Goal: Obtain resource: Download file/media

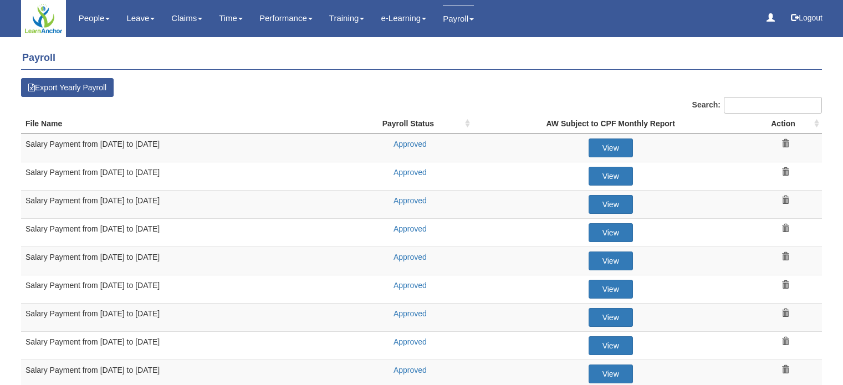
select select "50"
click at [409, 142] on link "Approved" at bounding box center [409, 144] width 33 height 9
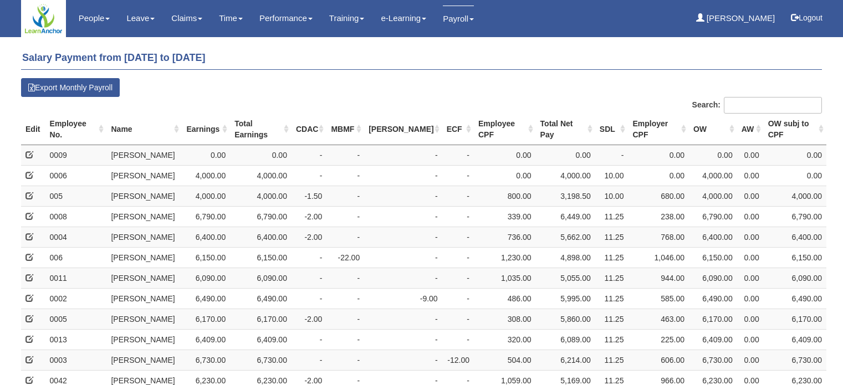
select select "50"
click at [288, 78] on div "Salary Payment from 01 Jun to 30 Jun 2025 Export Monthly Payroll Search: Edit N…" at bounding box center [421, 389] width 801 height 694
click at [408, 91] on div "Salary Payment from 01 Jun to 30 Jun 2025 Export Monthly Payroll Search: Edit N…" at bounding box center [421, 389] width 801 height 694
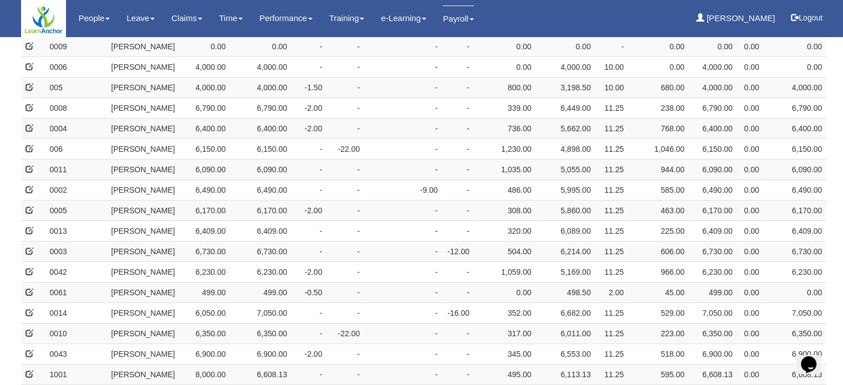
scroll to position [314, 0]
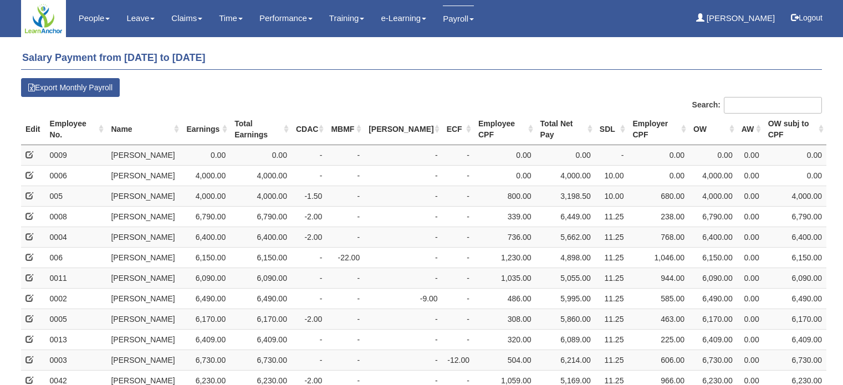
select select "50"
drag, startPoint x: 380, startPoint y: 50, endPoint x: 392, endPoint y: 70, distance: 23.4
click at [380, 50] on h4 "Salary Payment from [DATE] to [DATE]" at bounding box center [421, 58] width 801 height 23
click at [391, 68] on h4 "Salary Payment from [DATE] to [DATE]" at bounding box center [421, 58] width 801 height 23
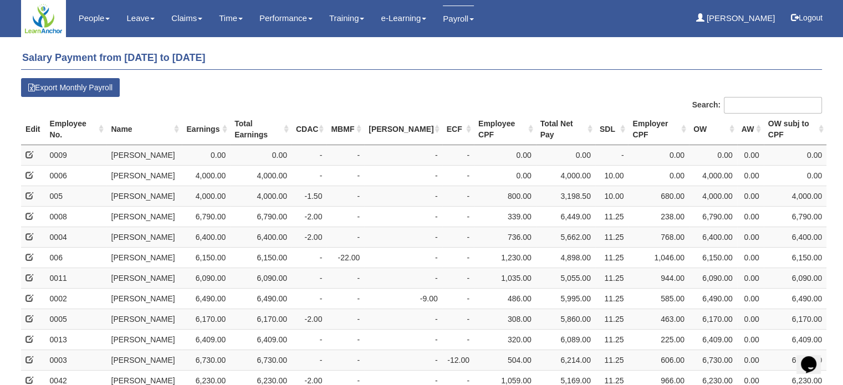
click at [392, 70] on div "Salary Payment from 01 Jun to 30 Jun 2025 Export Monthly Payroll Search: Edit N…" at bounding box center [421, 389] width 801 height 694
drag, startPoint x: 389, startPoint y: 67, endPoint x: 388, endPoint y: 57, distance: 10.0
click at [389, 66] on h4 "Salary Payment from [DATE] to [DATE]" at bounding box center [421, 58] width 801 height 23
click at [388, 56] on h4 "Salary Payment from [DATE] to [DATE]" at bounding box center [421, 58] width 801 height 23
click at [398, 75] on div "Salary Payment from [DATE] to [DATE] Export Monthly Payroll Search: Edit NRIC/F…" at bounding box center [421, 389] width 801 height 694
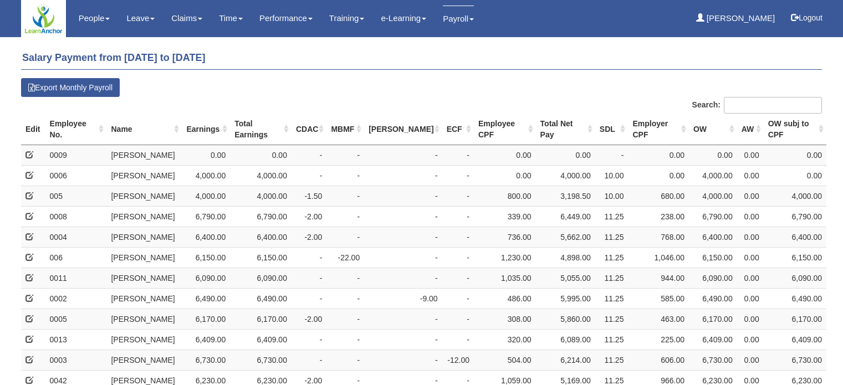
select select "50"
click at [603, 56] on h4 "Salary Payment from [DATE] to [DATE]" at bounding box center [421, 58] width 801 height 23
click at [441, 71] on div "Salary Payment from [DATE] to [DATE] Export Monthly Payroll Search: Edit NRIC/F…" at bounding box center [421, 389] width 801 height 694
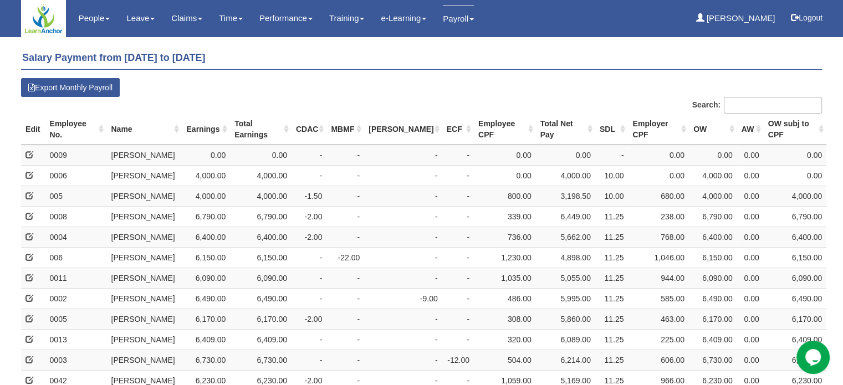
click at [441, 74] on div "Salary Payment from 01 Jun to 30 Jun 2025 Export Monthly Payroll Search: Edit N…" at bounding box center [421, 389] width 801 height 694
select select "50"
click at [453, 74] on div "Salary Payment from 01 Jun to 30 Jun 2025 Export Monthly Payroll Search: Edit N…" at bounding box center [421, 389] width 801 height 694
select select "50"
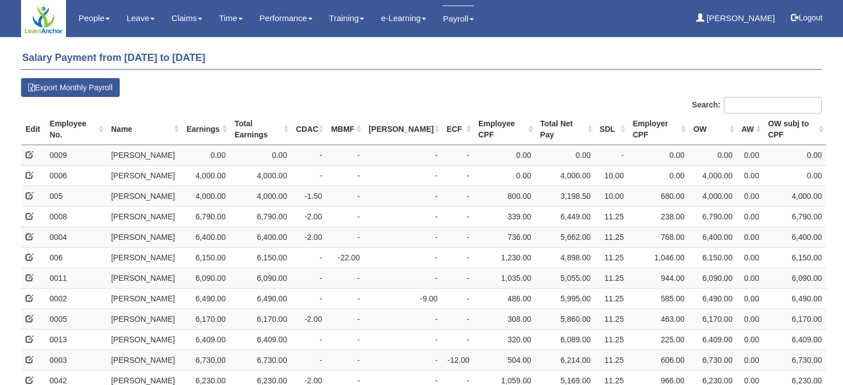
select select "50"
click at [465, 66] on h4 "Salary Payment from [DATE] to [DATE]" at bounding box center [421, 58] width 801 height 23
click at [467, 53] on h4 "Salary Payment from [DATE] to [DATE]" at bounding box center [421, 58] width 801 height 23
click at [479, 84] on div "Salary Payment from [DATE] to [DATE] Export Monthly Payroll Search: Edit NRIC/F…" at bounding box center [421, 389] width 801 height 694
click at [464, 54] on h4 "Salary Payment from [DATE] to [DATE]" at bounding box center [421, 58] width 801 height 23
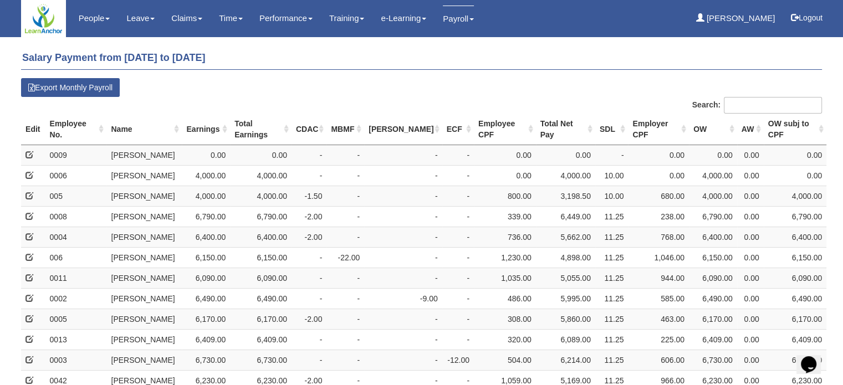
drag, startPoint x: 463, startPoint y: 50, endPoint x: 472, endPoint y: 112, distance: 62.1
click at [472, 112] on div "Salary Payment from [DATE] to [DATE] Export Monthly Payroll Search: Edit NRIC/F…" at bounding box center [421, 389] width 801 height 694
click at [459, 59] on h4 "Salary Payment from [DATE] to [DATE]" at bounding box center [421, 58] width 801 height 23
click at [443, 43] on div "Salary Payment from [DATE] to [DATE] Export Monthly Payroll Search: Edit NRIC/F…" at bounding box center [421, 389] width 801 height 694
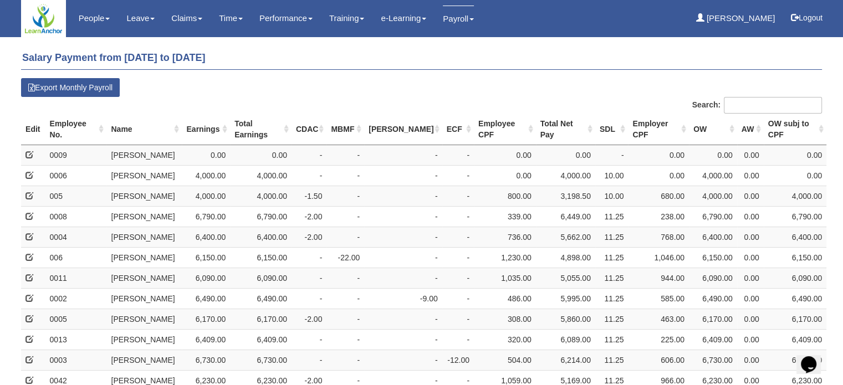
click at [433, 68] on h4 "Salary Payment from [DATE] to [DATE]" at bounding box center [421, 58] width 801 height 23
click at [431, 74] on div "Salary Payment from [DATE] to [DATE] Export Monthly Payroll Search: Edit NRIC/F…" at bounding box center [421, 389] width 801 height 694
